Goal: Information Seeking & Learning: Learn about a topic

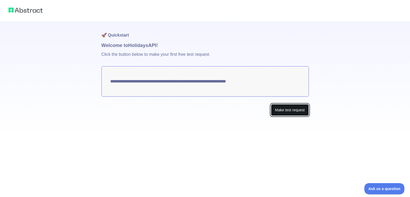
click at [286, 113] on button "Make test request" at bounding box center [290, 110] width 38 height 12
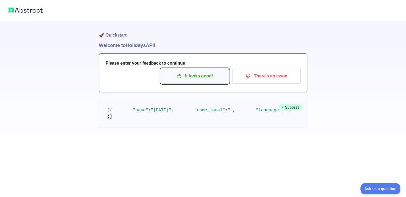
click at [201, 77] on p "It looks good!" at bounding box center [195, 76] width 60 height 9
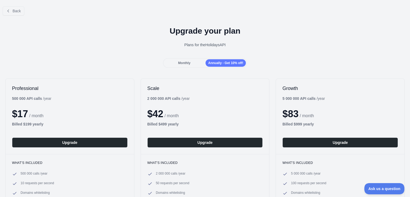
click at [180, 61] on span "Monthly" at bounding box center [184, 63] width 12 height 4
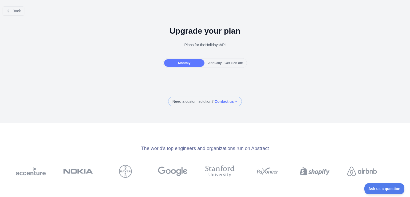
click at [209, 61] on span "Annually - Get 10% off!" at bounding box center [225, 63] width 35 height 4
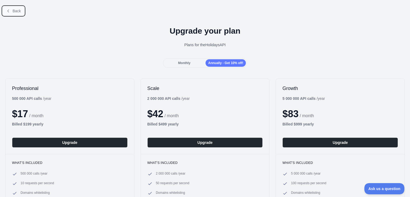
click at [16, 13] on span "Back" at bounding box center [17, 11] width 8 height 4
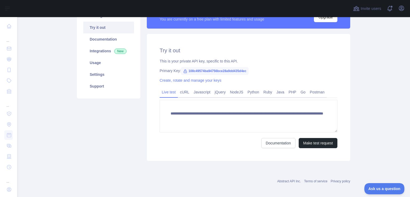
scroll to position [53, 0]
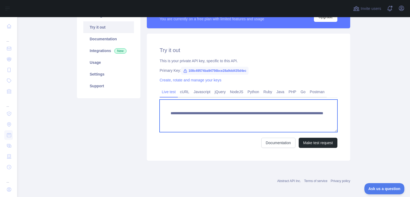
drag, startPoint x: 186, startPoint y: 120, endPoint x: 167, endPoint y: 109, distance: 22.0
click at [167, 109] on textarea "**********" at bounding box center [249, 116] width 178 height 33
click at [191, 116] on textarea "**********" at bounding box center [249, 116] width 178 height 33
drag, startPoint x: 184, startPoint y: 113, endPoint x: 187, endPoint y: 118, distance: 5.9
click at [187, 118] on textarea "**********" at bounding box center [249, 116] width 178 height 33
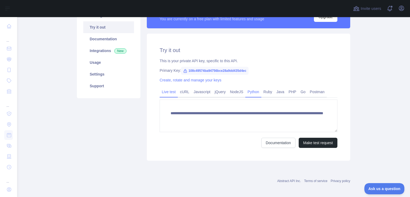
click at [251, 93] on link "Python" at bounding box center [253, 92] width 16 height 9
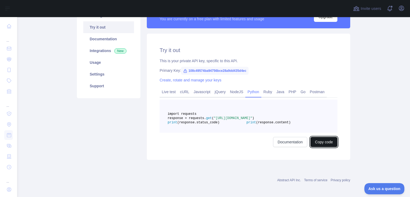
click at [314, 147] on button "Copy code" at bounding box center [324, 142] width 27 height 10
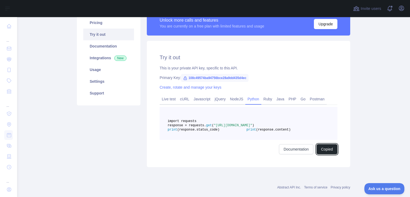
scroll to position [27, 0]
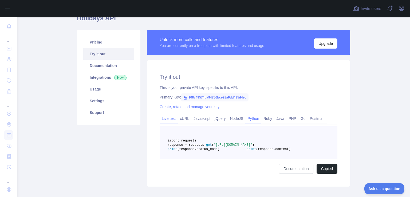
click at [169, 120] on link "Live test" at bounding box center [169, 118] width 18 height 9
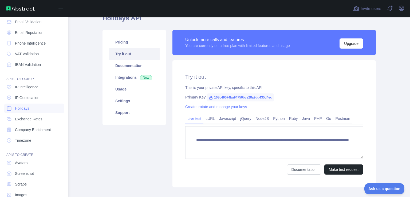
click at [33, 108] on link "Holidays" at bounding box center [34, 109] width 60 height 10
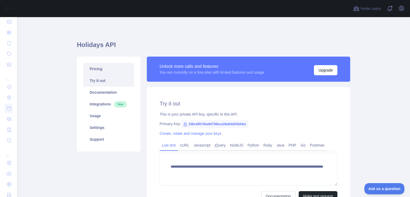
click at [97, 72] on link "Pricing" at bounding box center [108, 69] width 51 height 12
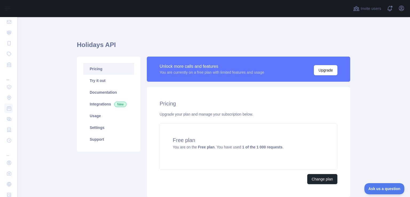
scroll to position [27, 0]
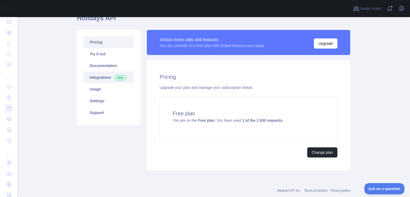
click at [100, 74] on link "Integrations New" at bounding box center [108, 78] width 51 height 12
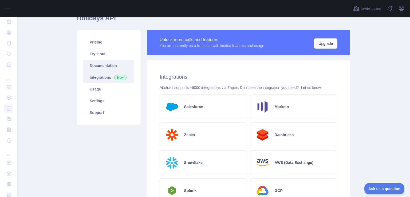
click at [102, 68] on link "Documentation" at bounding box center [108, 66] width 51 height 12
click at [99, 54] on link "Try it out" at bounding box center [108, 54] width 51 height 12
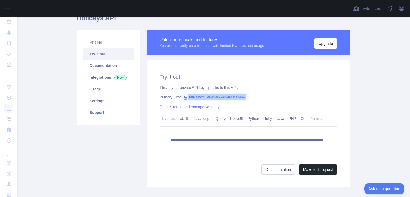
drag, startPoint x: 186, startPoint y: 99, endPoint x: 243, endPoint y: 97, distance: 57.7
click at [243, 97] on span "108c49574ba94756bce28a9dd435d4ec" at bounding box center [215, 97] width 68 height 8
copy span "108c49574ba94756bce28a9dd435d4ec"
click at [306, 170] on button "Make test request" at bounding box center [318, 170] width 39 height 10
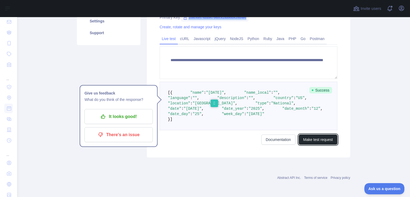
scroll to position [134, 0]
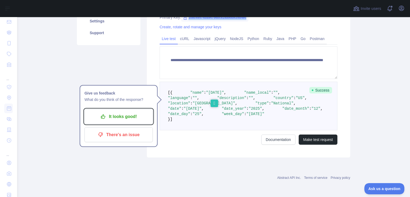
click at [115, 112] on p "It looks good!" at bounding box center [118, 116] width 60 height 9
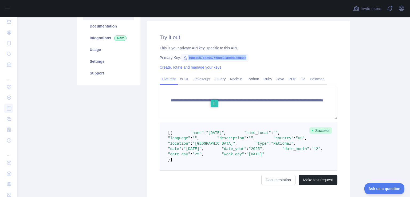
scroll to position [53, 0]
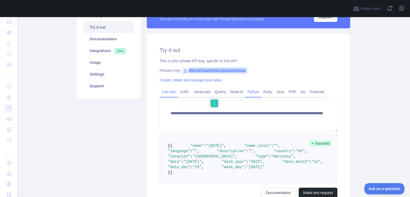
click at [251, 92] on link "Python" at bounding box center [253, 92] width 16 height 9
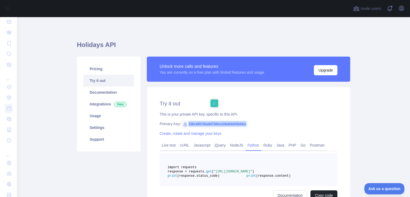
scroll to position [27, 0]
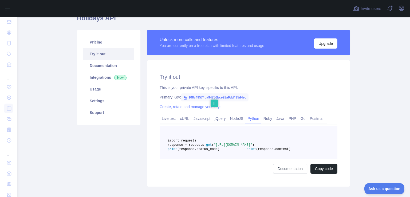
drag, startPoint x: 255, startPoint y: 152, endPoint x: 258, endPoint y: 155, distance: 4.0
click at [252, 147] on span ""[URL][DOMAIN_NAME]"" at bounding box center [233, 145] width 38 height 4
